Goal: Task Accomplishment & Management: Complete application form

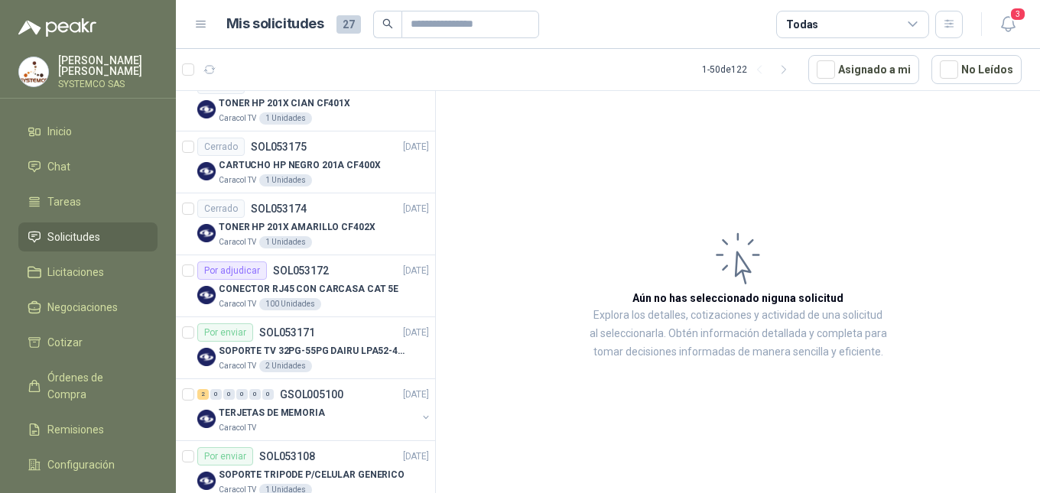
scroll to position [306, 0]
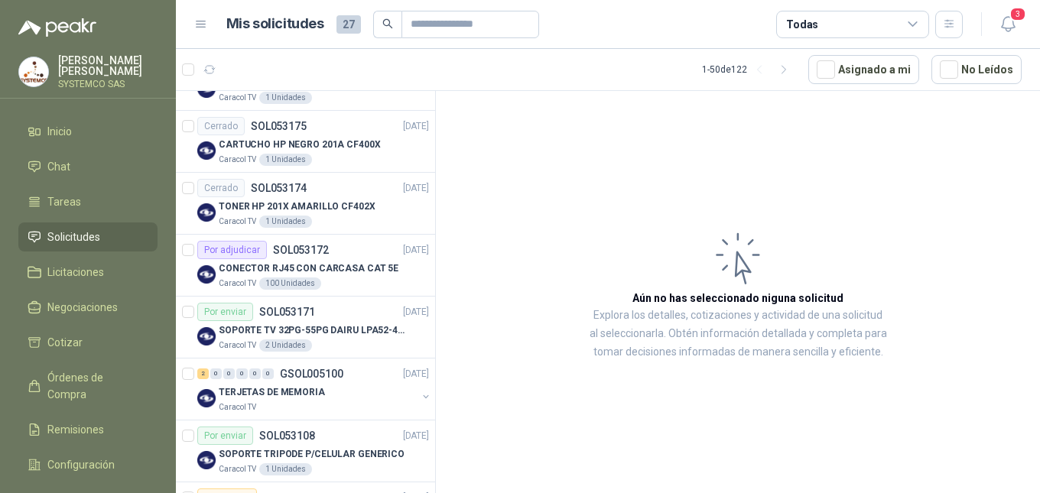
click at [340, 259] on div "CONECTOR RJ45 CON CARCASA CAT 5E" at bounding box center [324, 268] width 210 height 18
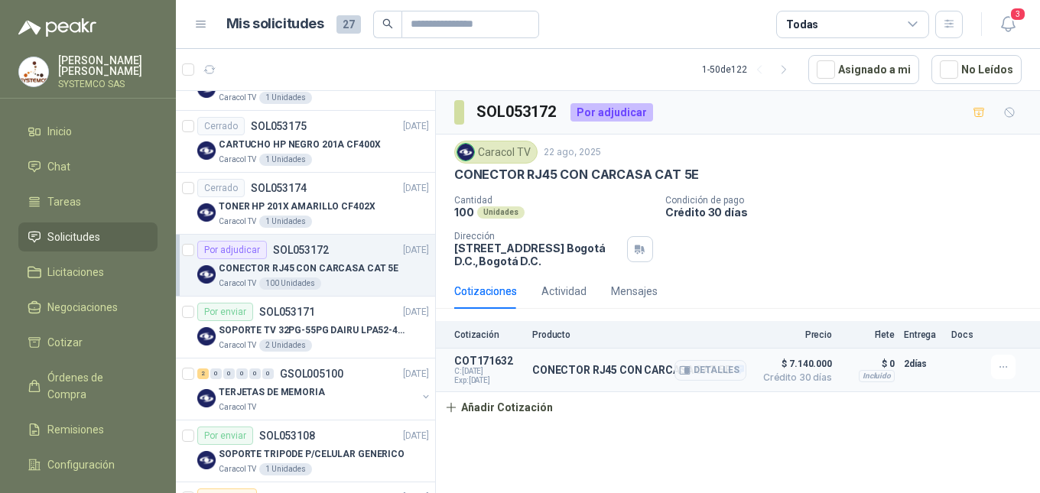
click at [796, 376] on span "Crédito 30 días" at bounding box center [794, 377] width 77 height 9
click at [733, 370] on button "Detalles" at bounding box center [711, 370] width 72 height 21
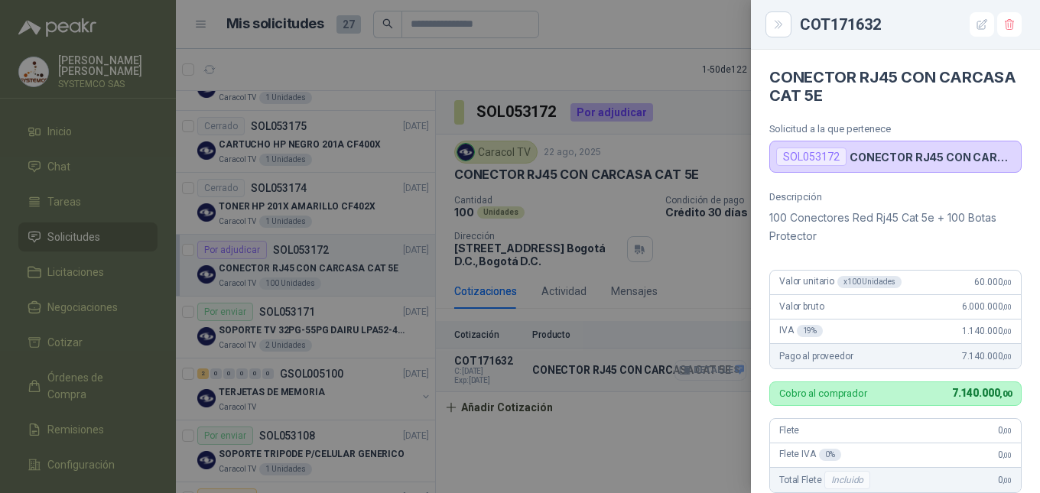
scroll to position [368, 0]
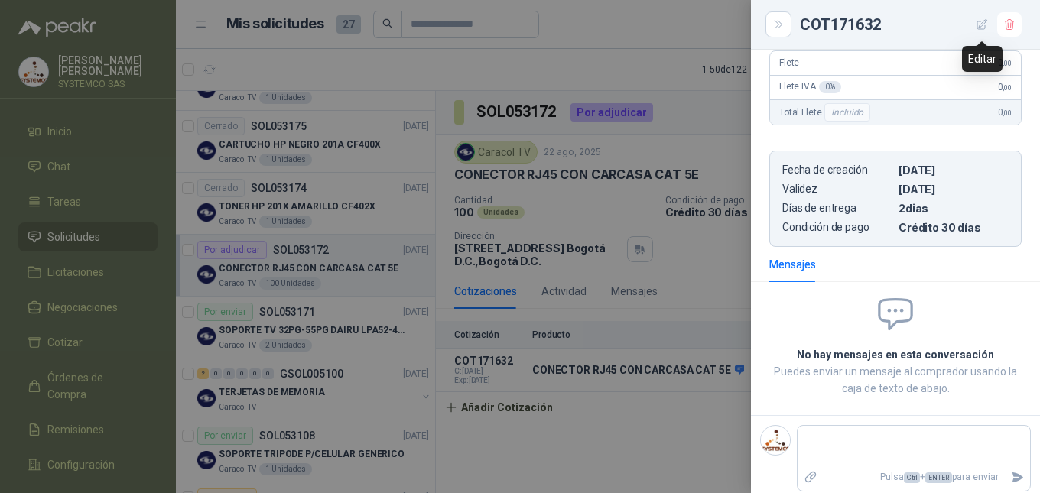
click at [978, 30] on icon "button" at bounding box center [982, 24] width 13 height 13
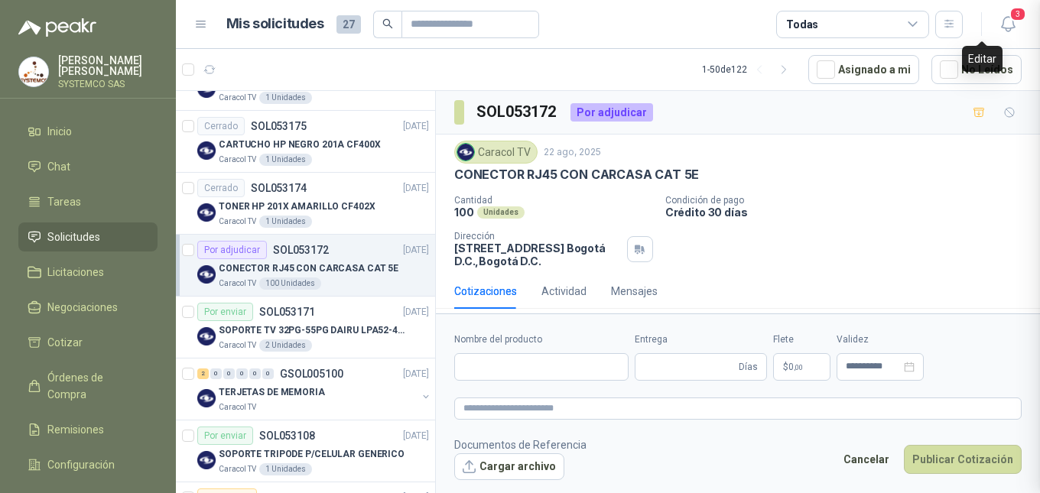
type input "**********"
type input "*"
type input "**********"
type textarea "**********"
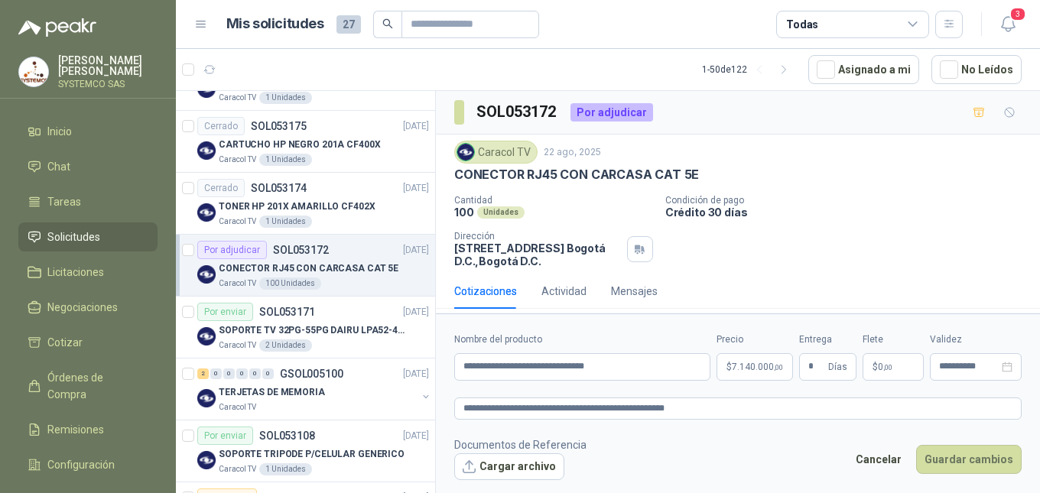
click at [771, 370] on span "7.140.000 ,00" at bounding box center [757, 367] width 51 height 9
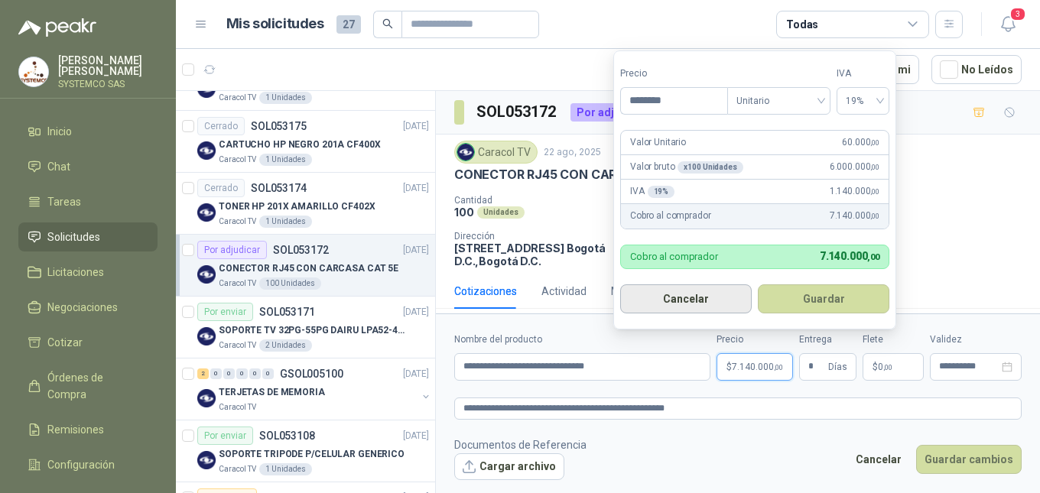
click at [703, 310] on button "Cancelar" at bounding box center [686, 299] width 132 height 29
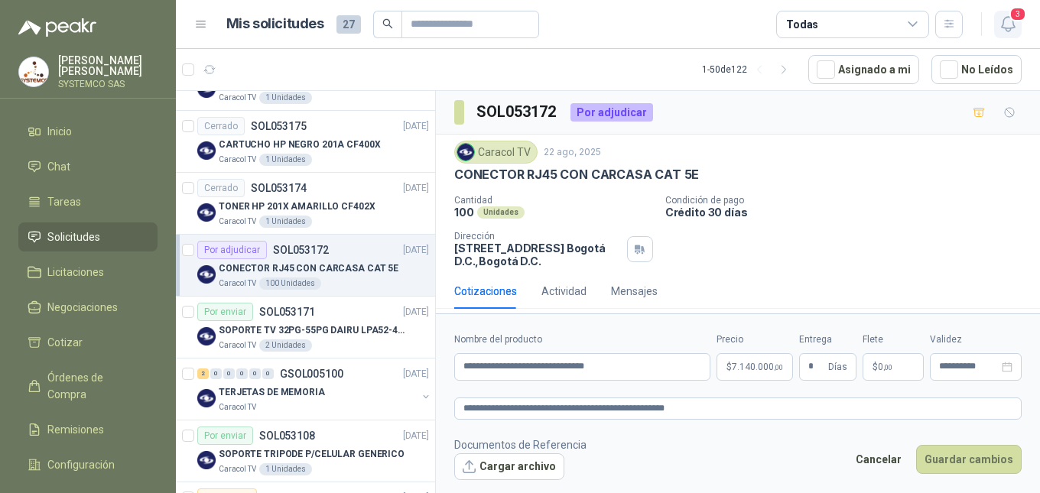
click at [1005, 19] on icon "button" at bounding box center [1008, 24] width 19 height 19
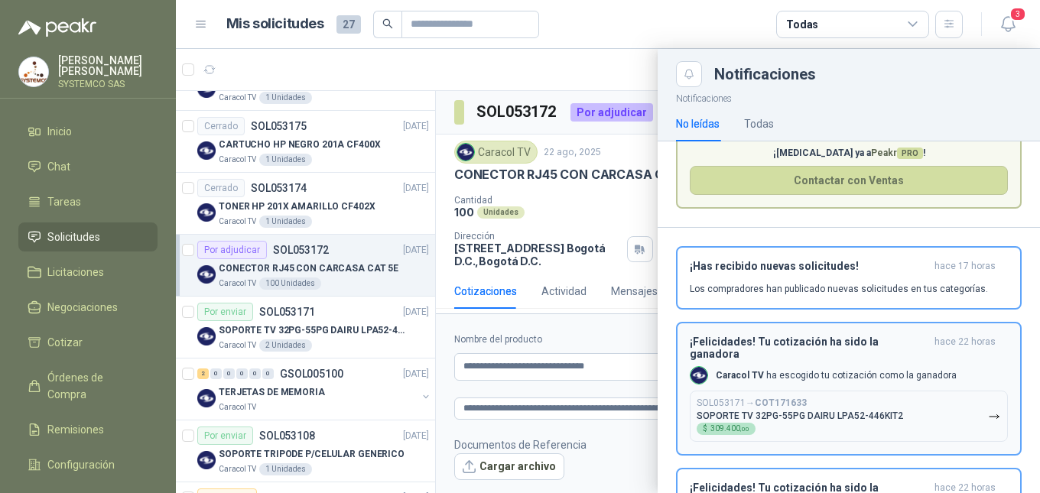
scroll to position [153, 0]
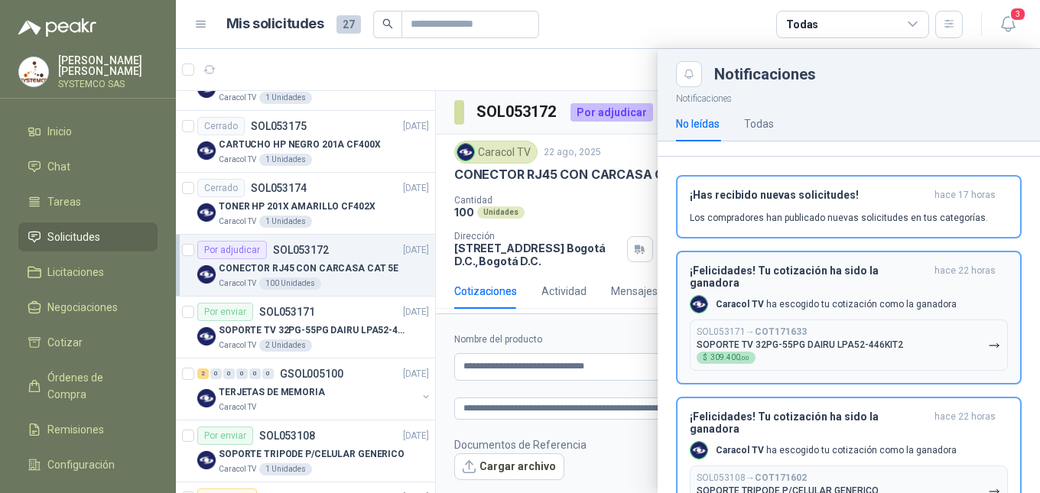
click at [961, 281] on div "¡Felicidades! Tu cotización ha sido la ganadora hace 22 horas Caracol TV ha esc…" at bounding box center [849, 318] width 318 height 106
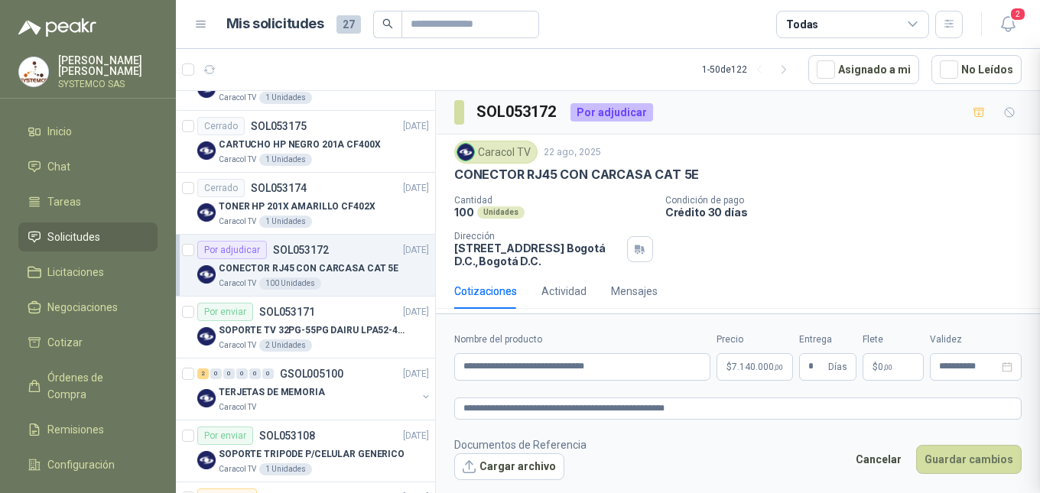
scroll to position [64, 0]
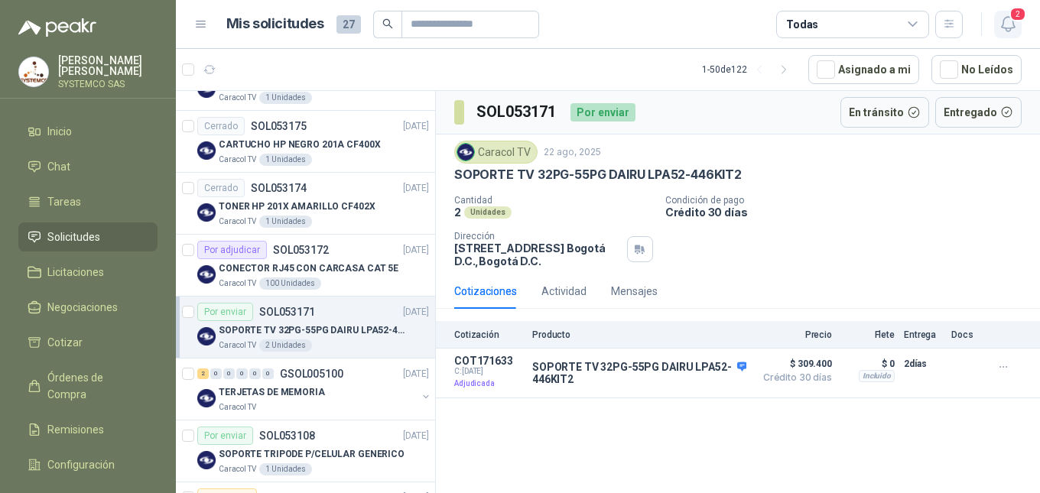
click at [1007, 15] on icon "button" at bounding box center [1008, 24] width 19 height 19
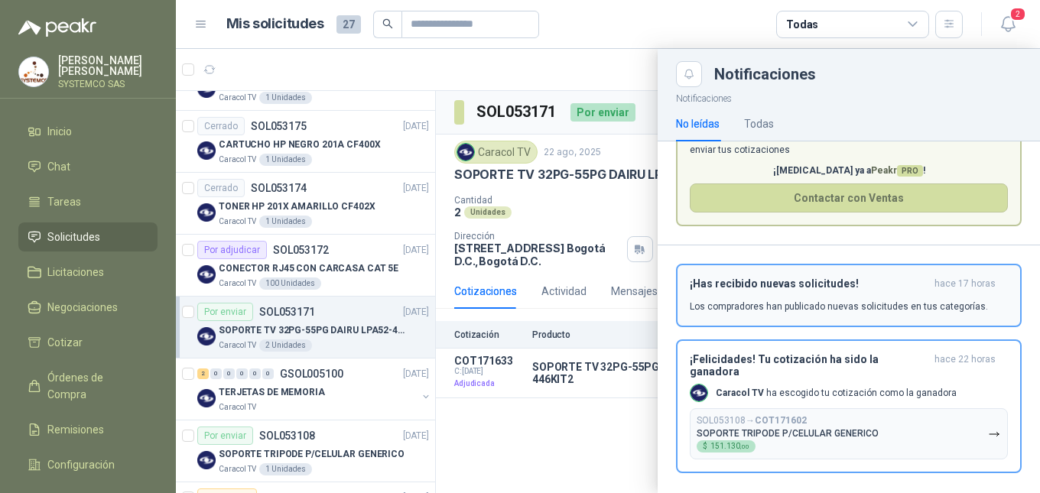
click at [984, 293] on div "¡Has recibido nuevas solicitudes! hace 17 horas Los compradores han publicado n…" at bounding box center [849, 296] width 318 height 36
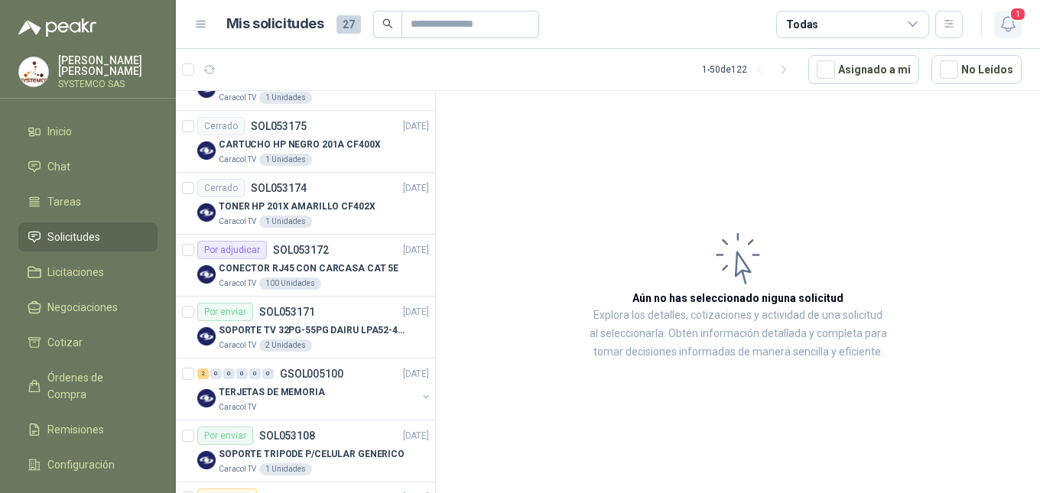
click at [1001, 18] on icon "button" at bounding box center [1008, 24] width 19 height 19
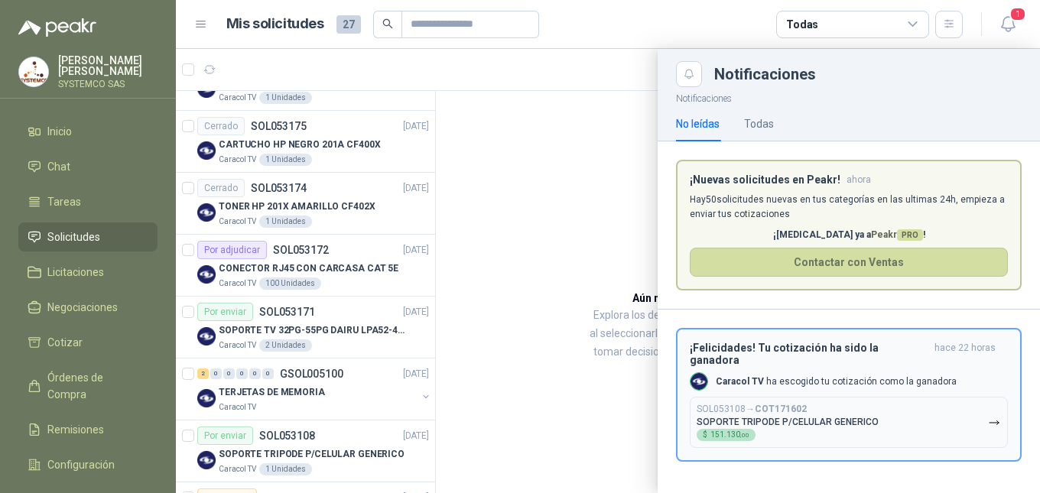
click at [973, 369] on div "¡Felicidades! Tu cotización ha sido la ganadora hace 22 horas Caracol TV ha esc…" at bounding box center [849, 395] width 318 height 106
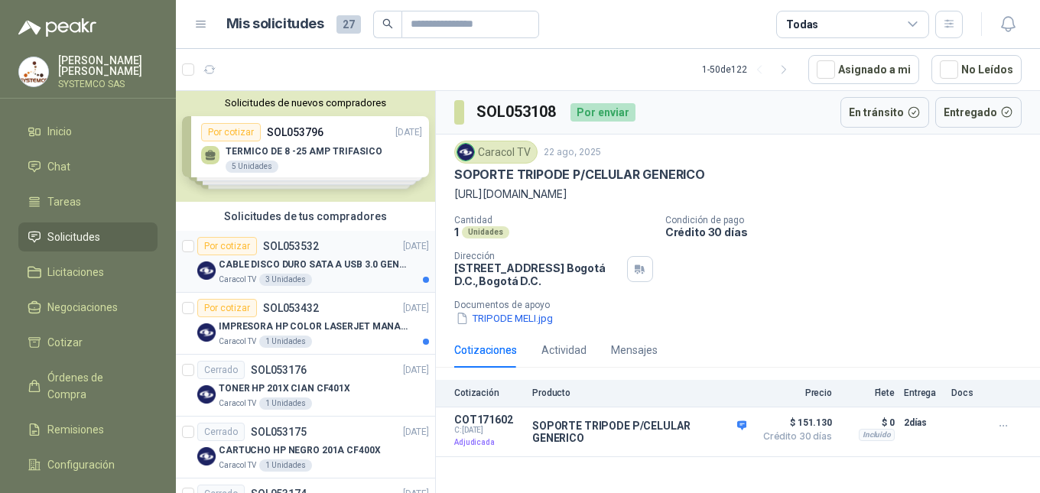
click at [333, 275] on div "Caracol TV 3 Unidades" at bounding box center [324, 280] width 210 height 12
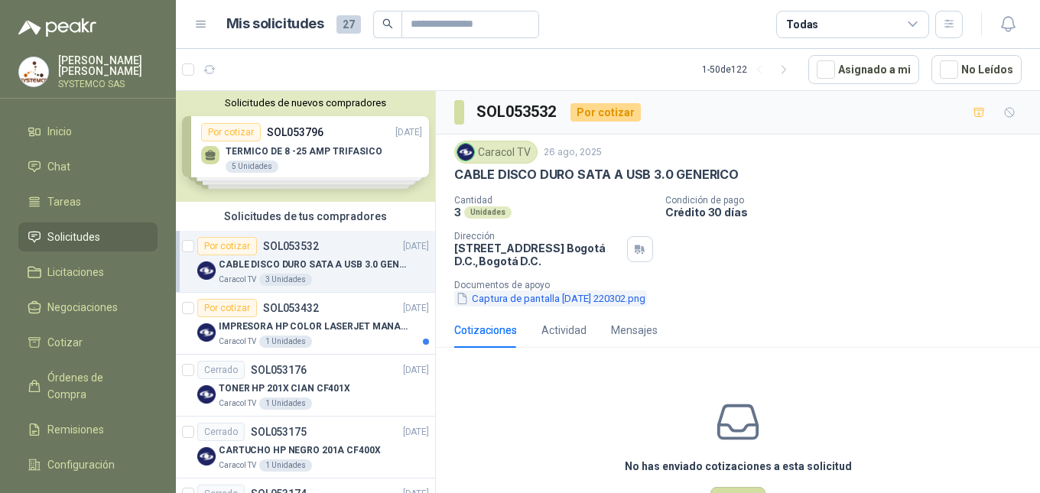
click at [549, 299] on button "Captura de pantalla [DATE] 220302.png" at bounding box center [550, 299] width 193 height 16
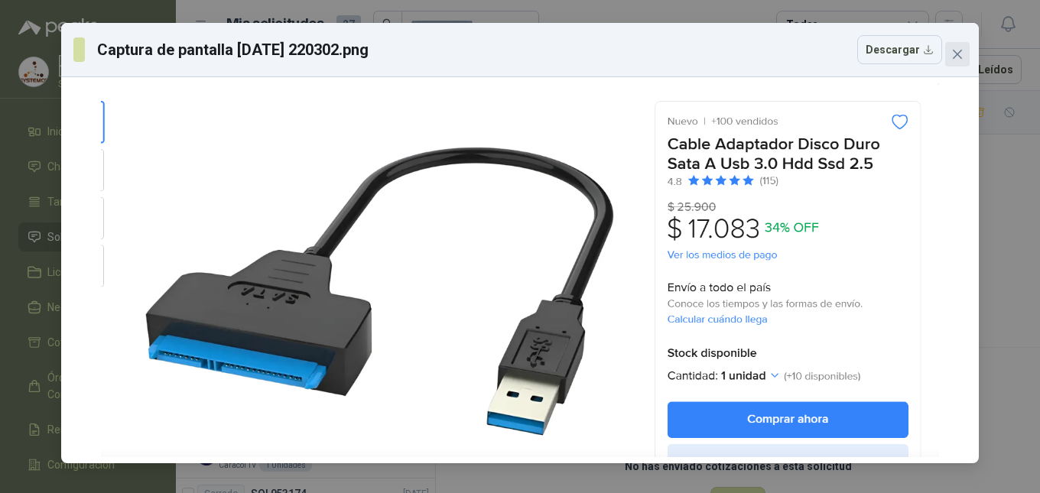
click at [955, 65] on button "Close" at bounding box center [958, 54] width 24 height 24
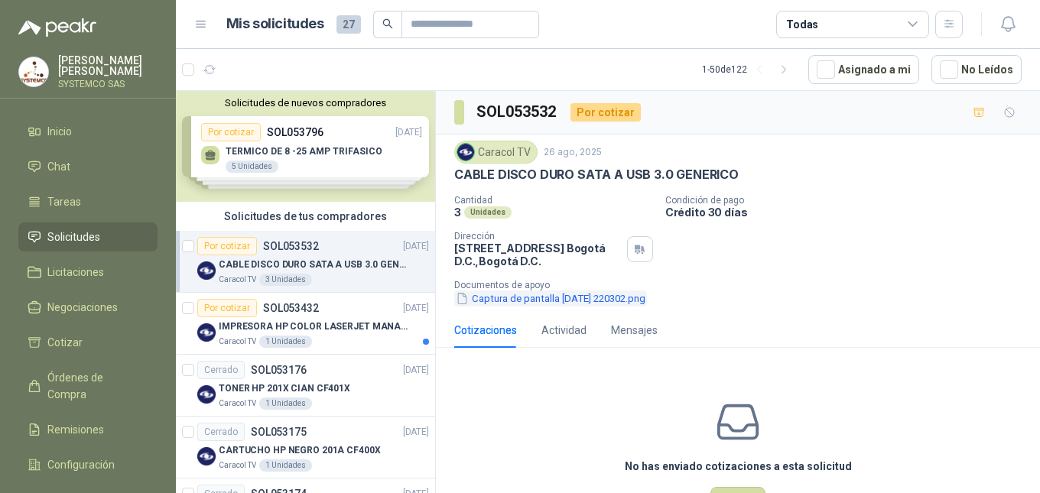
click at [532, 298] on button "Captura de pantalla [DATE] 220302.png" at bounding box center [550, 299] width 193 height 16
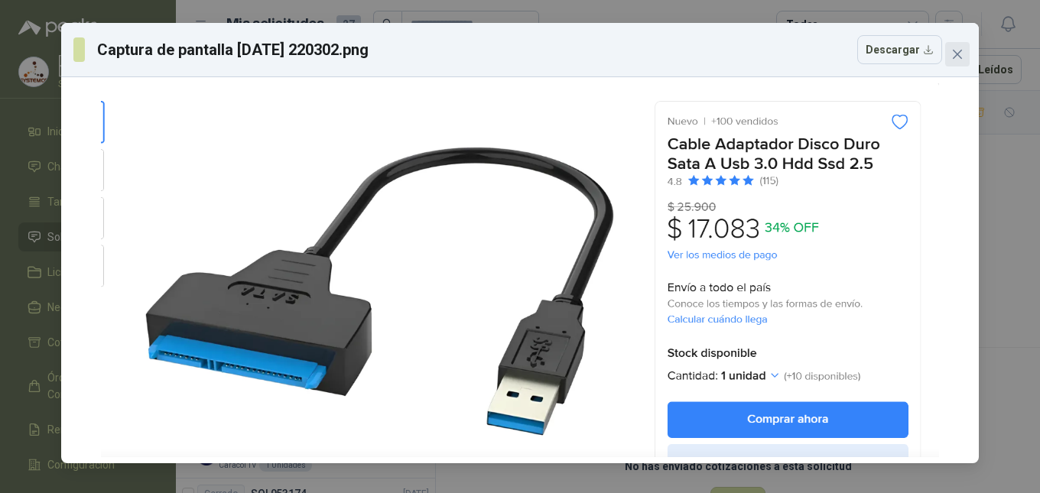
click at [954, 61] on button "Close" at bounding box center [958, 54] width 24 height 24
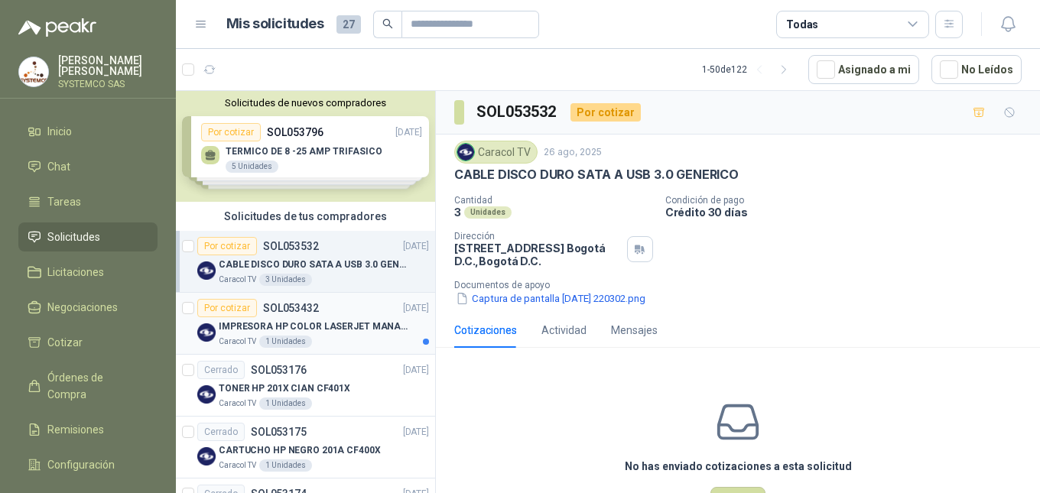
click at [231, 334] on div "IMPRESORA HP COLOR LASERJET MANAGED E45028DN" at bounding box center [324, 326] width 210 height 18
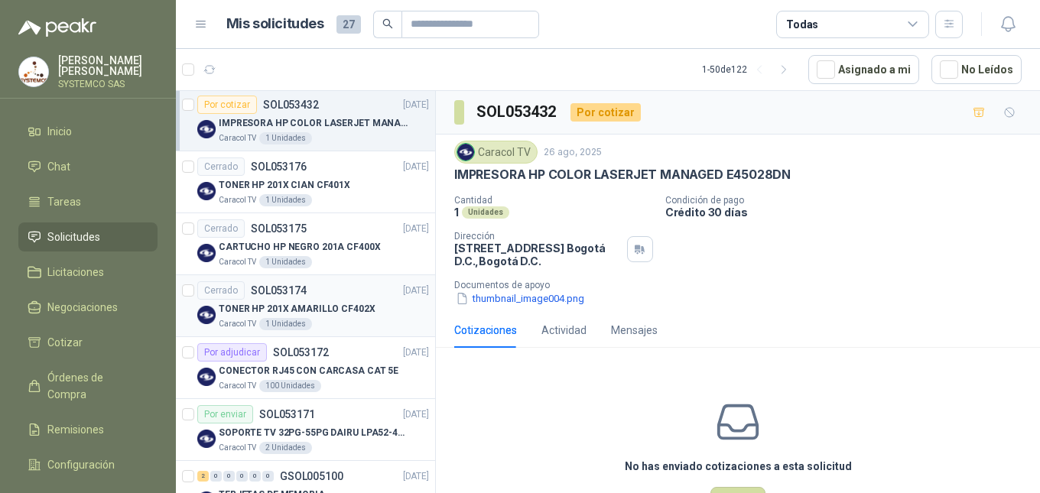
scroll to position [230, 0]
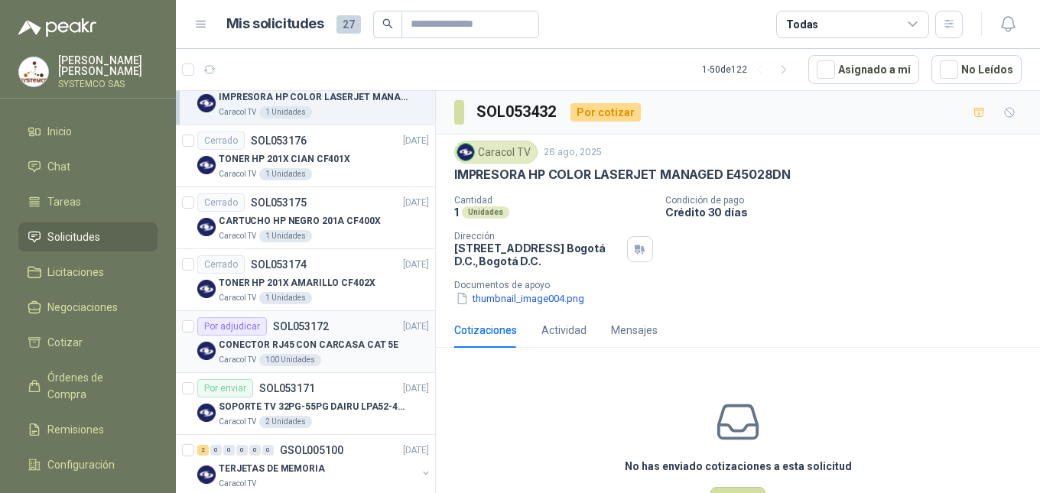
click at [346, 345] on p "CONECTOR RJ45 CON CARCASA CAT 5E" at bounding box center [309, 345] width 180 height 15
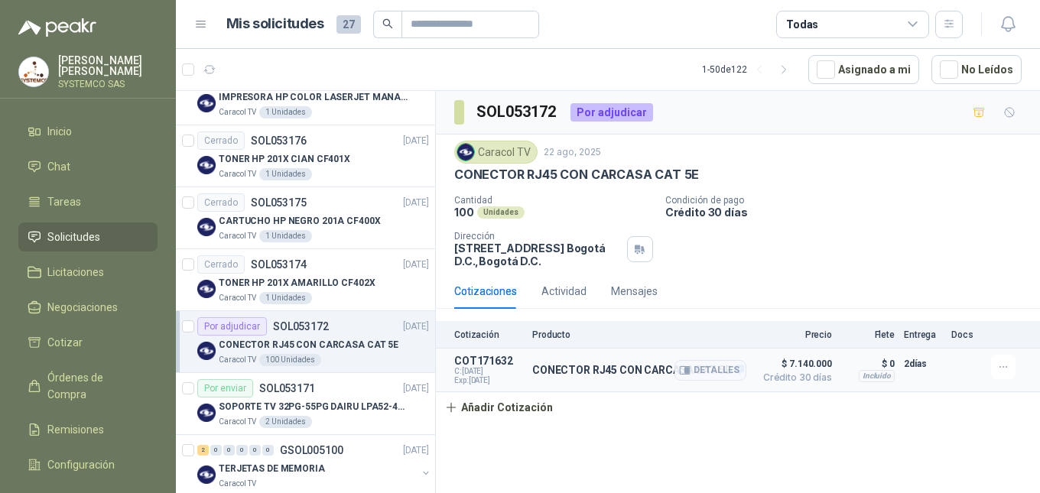
click at [795, 368] on span "$ 7.140.000" at bounding box center [794, 364] width 77 height 18
click at [709, 369] on button "Detalles" at bounding box center [711, 370] width 72 height 21
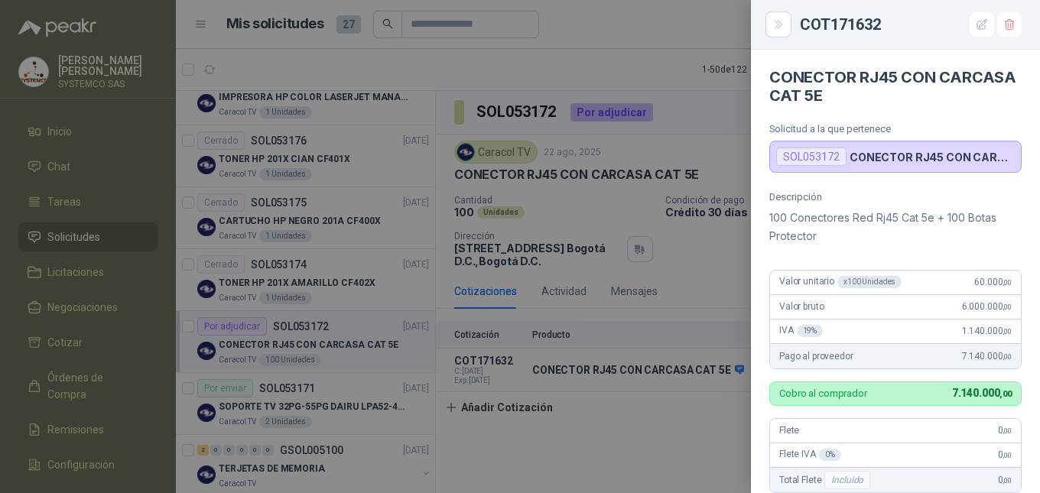
scroll to position [368, 0]
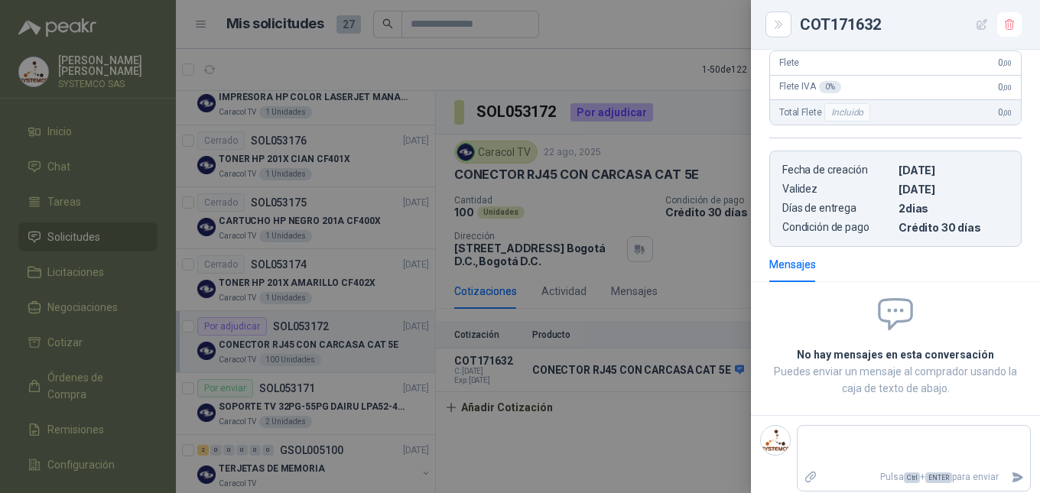
click at [979, 31] on icon "button" at bounding box center [982, 24] width 13 height 13
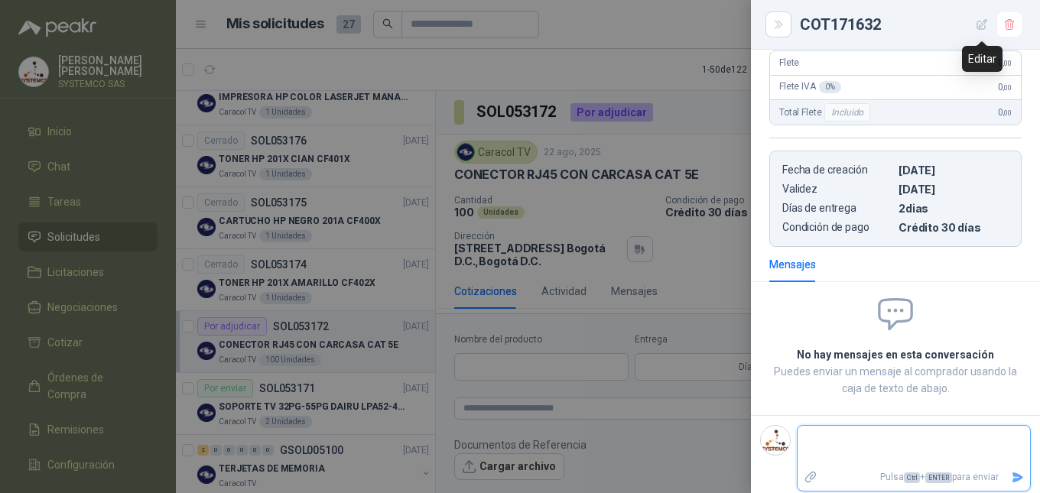
type input "**********"
type input "*"
type input "**********"
type textarea "**********"
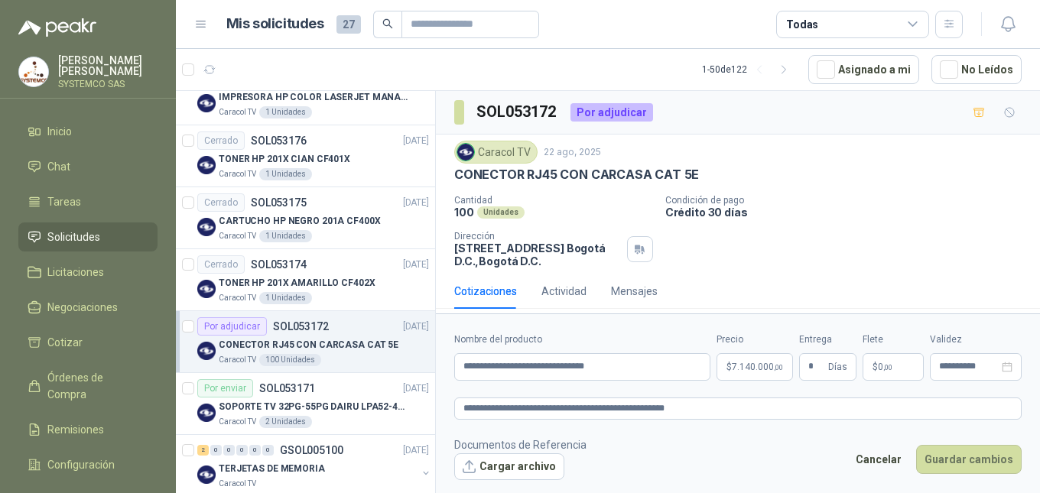
click at [741, 370] on span "7.140.000 ,00" at bounding box center [757, 367] width 51 height 9
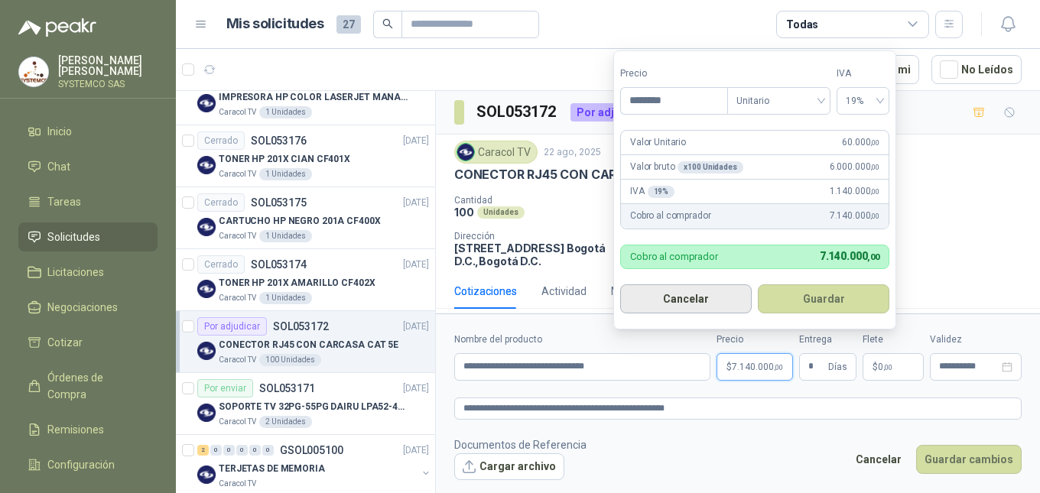
click at [695, 306] on button "Cancelar" at bounding box center [686, 299] width 132 height 29
